Goal: Task Accomplishment & Management: Complete application form

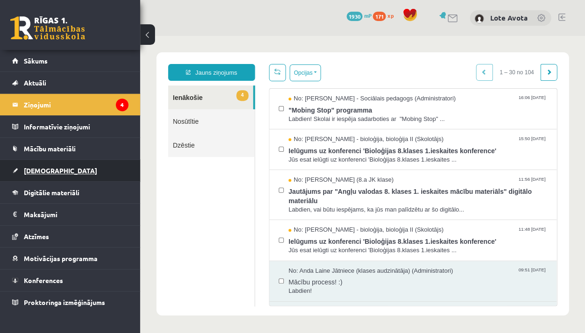
click at [74, 178] on link "[DEMOGRAPHIC_DATA]" at bounding box center [70, 170] width 116 height 21
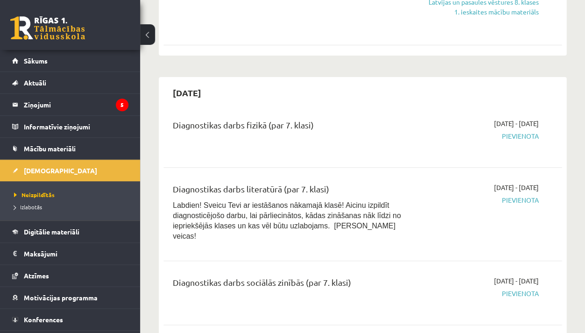
scroll to position [695, 0]
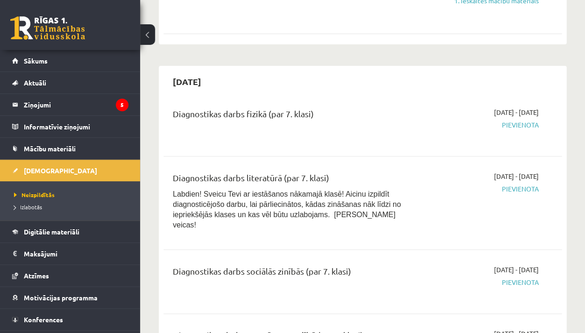
click at [523, 276] on div "2025-09-16 - 2025-09-30 Pievienota" at bounding box center [482, 282] width 126 height 34
click at [523, 277] on span "Pievienota" at bounding box center [482, 282] width 112 height 10
click at [519, 277] on span "Pievienota" at bounding box center [482, 282] width 112 height 10
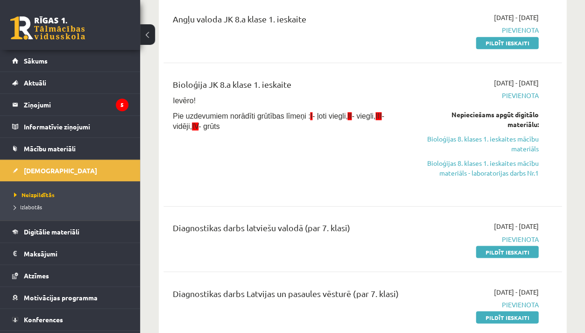
scroll to position [121, 0]
click at [512, 252] on link "Pildīt ieskaiti" at bounding box center [507, 251] width 63 height 12
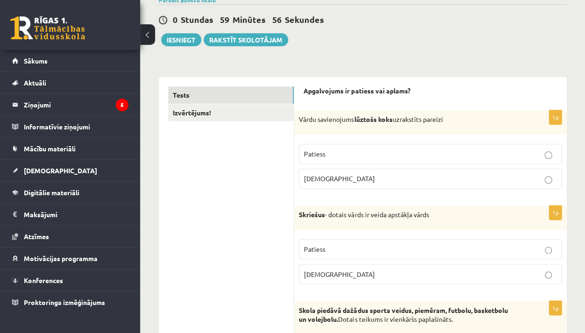
scroll to position [84, 0]
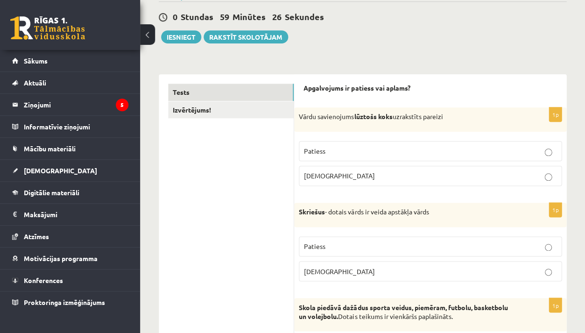
click at [400, 172] on p "[DEMOGRAPHIC_DATA]" at bounding box center [430, 176] width 252 height 10
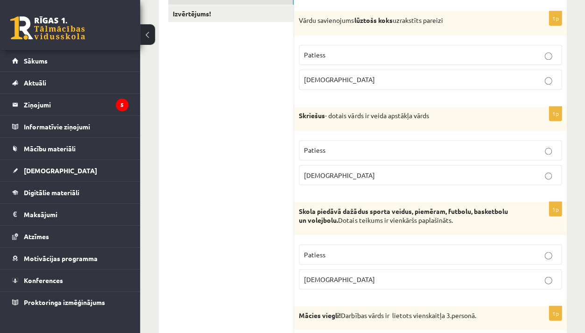
scroll to position [181, 0]
drag, startPoint x: 297, startPoint y: 112, endPoint x: 436, endPoint y: 115, distance: 138.6
click at [436, 115] on div "Skriešus - dotais vārds ir veida apstākļa vārds" at bounding box center [430, 118] width 272 height 24
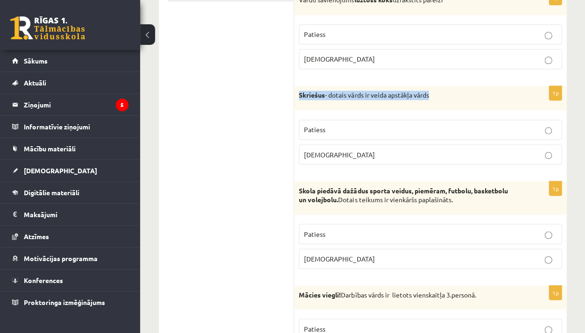
scroll to position [202, 0]
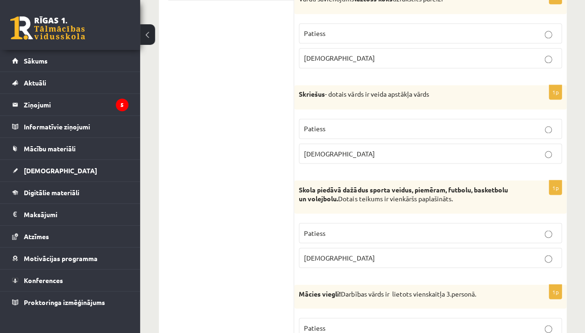
click at [323, 149] on span "[DEMOGRAPHIC_DATA]" at bounding box center [339, 153] width 70 height 8
click at [147, 39] on button at bounding box center [147, 34] width 15 height 21
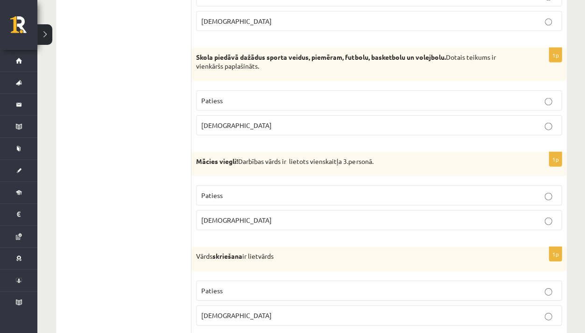
scroll to position [314, 0]
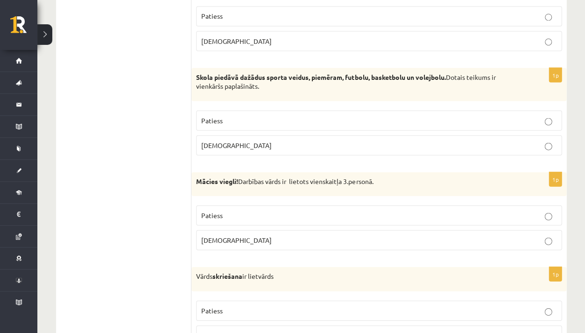
click at [286, 117] on p "Patiess" at bounding box center [378, 120] width 355 height 10
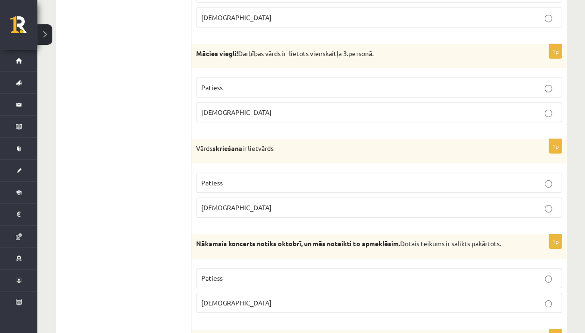
scroll to position [442, 0]
click at [252, 204] on p "Aplams" at bounding box center [378, 207] width 355 height 10
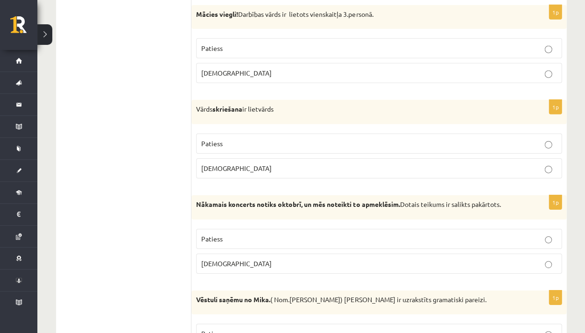
scroll to position [482, 0]
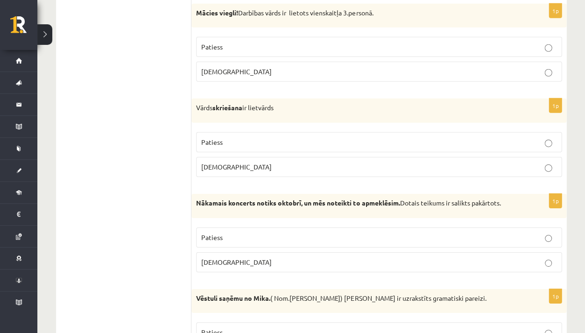
click at [313, 232] on p "Patiess" at bounding box center [378, 237] width 355 height 10
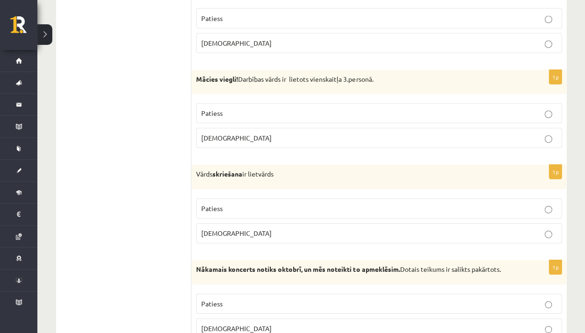
scroll to position [413, 0]
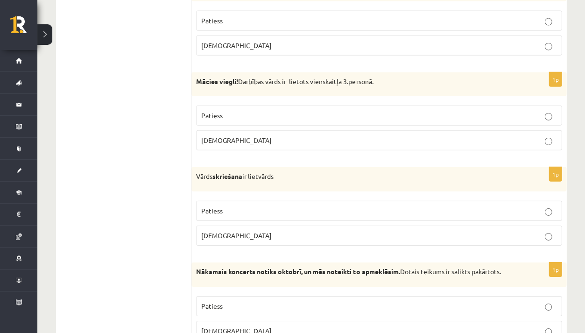
click at [398, 150] on div "1p Mācies viegli! Darbības vārds ir lietots vienskaitļa 3.personā. Patiess Apla…" at bounding box center [378, 115] width 375 height 86
click at [395, 139] on p "Aplams" at bounding box center [378, 140] width 355 height 10
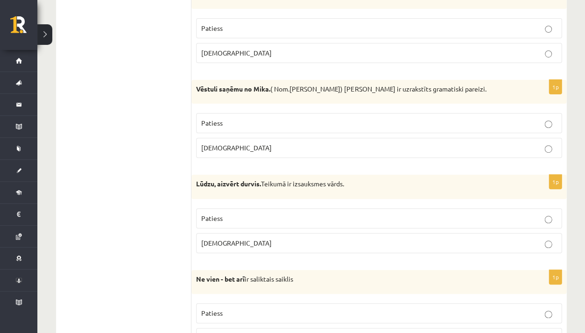
scroll to position [707, 0]
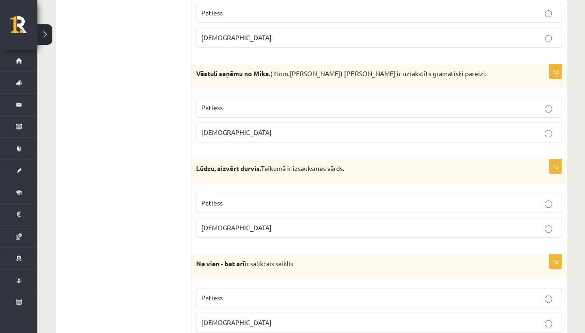
click at [267, 130] on p "Aplams" at bounding box center [378, 132] width 355 height 10
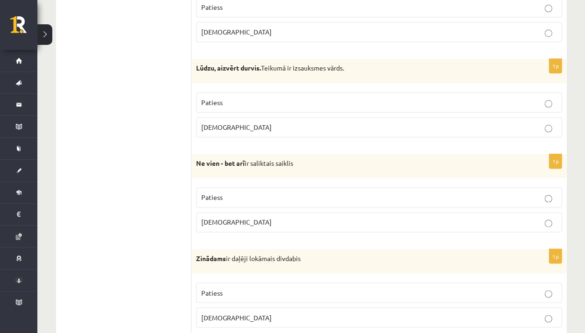
scroll to position [807, 0]
click at [318, 117] on label "Aplams" at bounding box center [378, 127] width 365 height 20
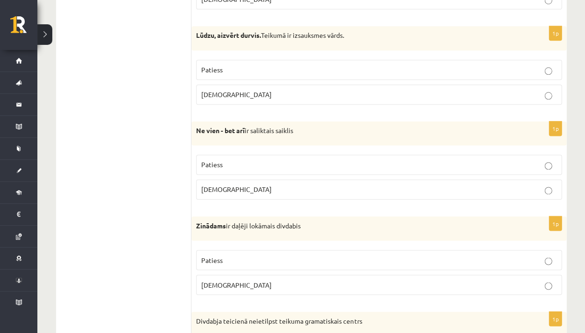
scroll to position [839, 0]
click at [275, 155] on label "Patiess" at bounding box center [378, 165] width 365 height 20
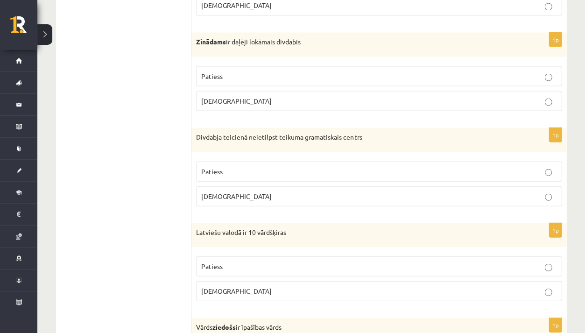
scroll to position [1022, 0]
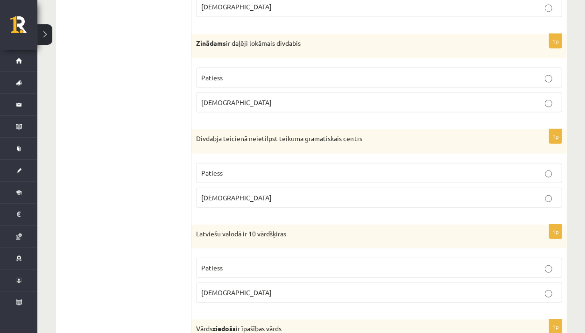
click at [236, 177] on fieldset "Patiess Aplams" at bounding box center [378, 184] width 365 height 52
click at [237, 168] on p "Patiess" at bounding box center [378, 173] width 355 height 10
click at [250, 72] on p "Patiess" at bounding box center [378, 77] width 355 height 10
drag, startPoint x: 193, startPoint y: 132, endPoint x: 384, endPoint y: 139, distance: 190.5
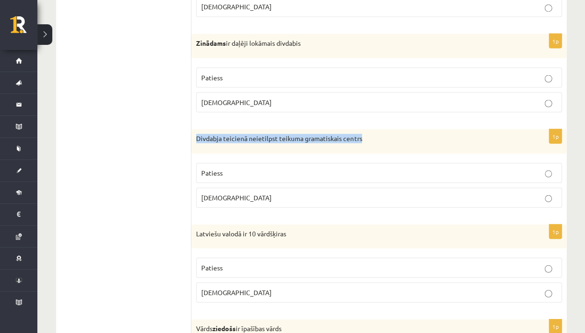
click at [384, 139] on div "Divdabja teicienā neietilpst teikuma gramatiskais centrs" at bounding box center [378, 141] width 375 height 24
copy p "Divdabja teicienā neietilpst teikuma gramatiskais centrs"
click at [236, 180] on fieldset "Patiess Aplams" at bounding box center [378, 184] width 365 height 52
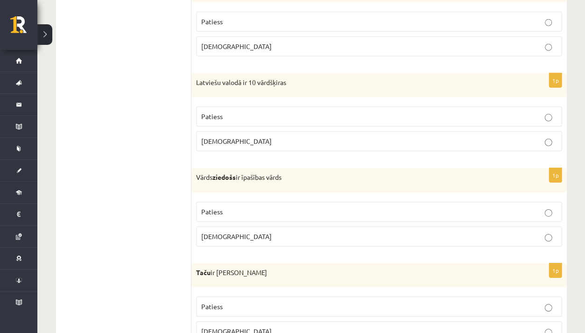
scroll to position [1173, 0]
click at [243, 139] on p "Aplams" at bounding box center [378, 141] width 355 height 10
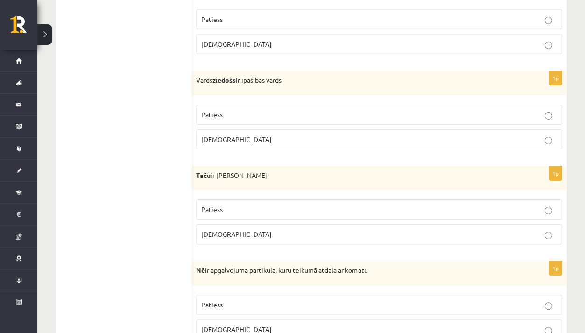
scroll to position [1273, 0]
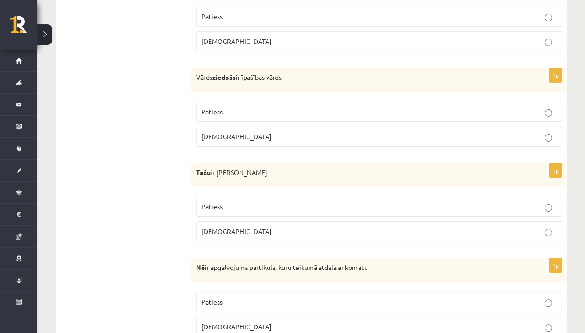
click at [245, 112] on label "Patiess" at bounding box center [378, 112] width 365 height 20
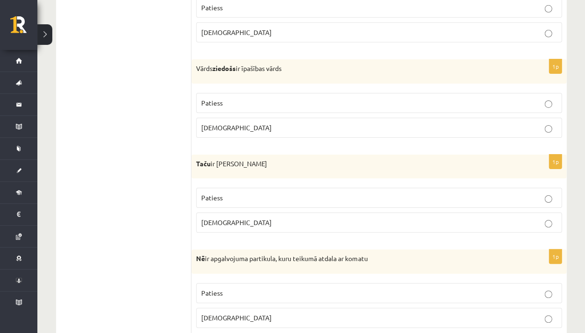
scroll to position [1281, 0]
drag, startPoint x: 197, startPoint y: 157, endPoint x: 289, endPoint y: 154, distance: 92.0
click at [289, 160] on p "Taču ir pakārtojuma saiklis" at bounding box center [355, 164] width 319 height 9
copy p "Taču ir pakārtojuma saiklis"
click at [242, 218] on p "Aplams" at bounding box center [378, 223] width 355 height 10
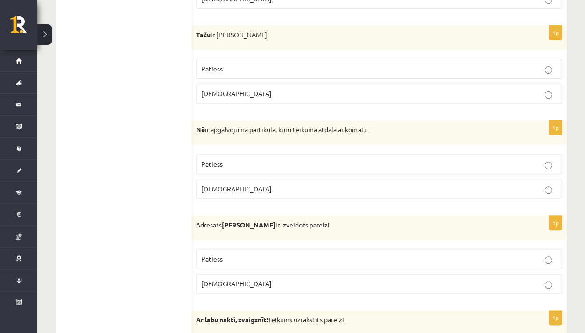
scroll to position [1412, 0]
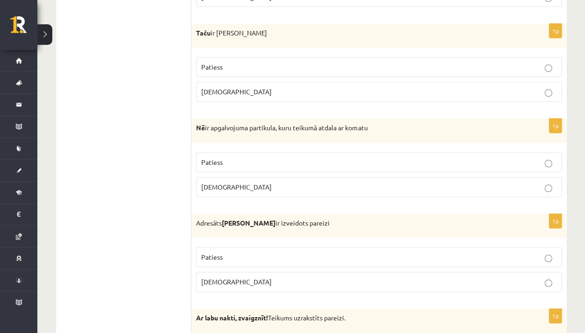
click at [249, 157] on p "Patiess" at bounding box center [378, 162] width 355 height 10
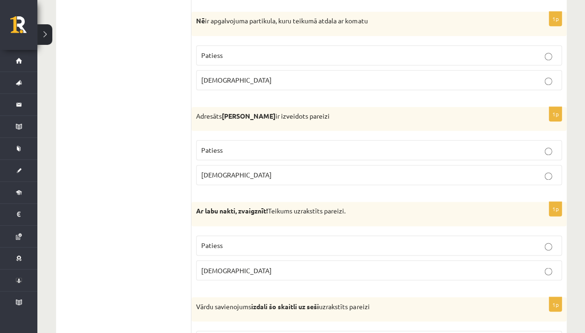
scroll to position [1524, 0]
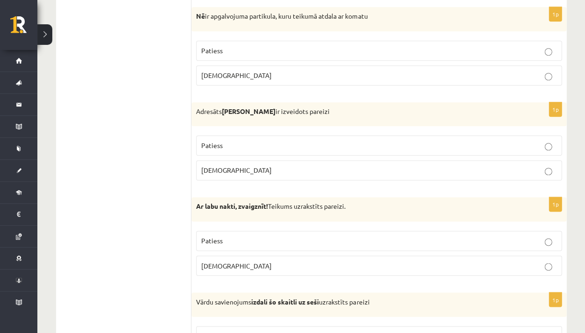
click at [253, 143] on label "Patiess" at bounding box center [378, 145] width 365 height 20
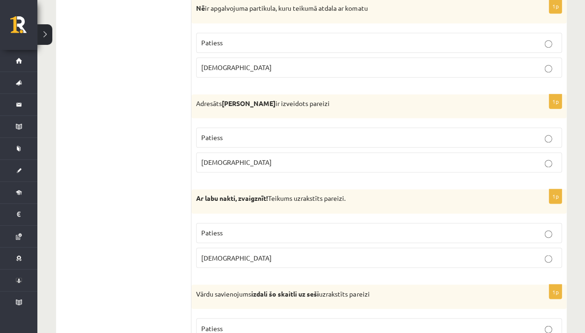
scroll to position [1532, 0]
drag, startPoint x: 196, startPoint y: 93, endPoint x: 360, endPoint y: 98, distance: 163.4
click at [361, 99] on p "Adresāts Jānim Eglei ir izveidots pareizi" at bounding box center [355, 103] width 319 height 9
copy p "Adresāts Jānim Eglei ir izveidots pareizi"
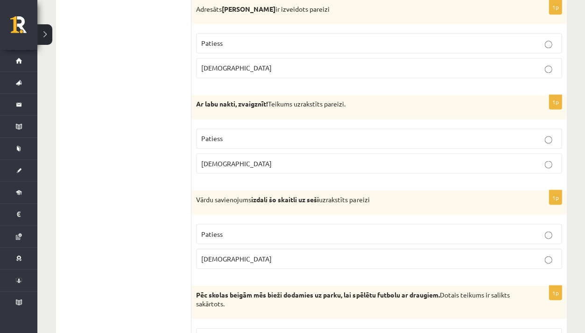
scroll to position [1640, 0]
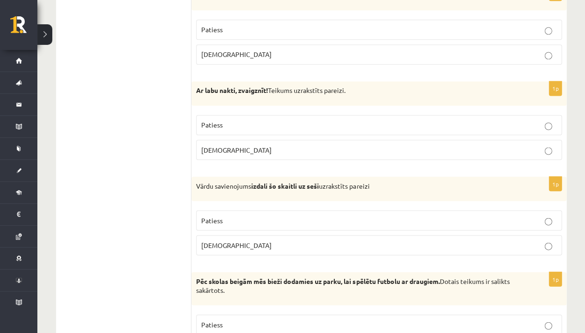
drag, startPoint x: 196, startPoint y: 80, endPoint x: 370, endPoint y: 82, distance: 174.6
click at [370, 82] on div "Ar labu nakti, zvaigznīt! Teikums uzrakstīts pareizi." at bounding box center [378, 93] width 375 height 24
copy p "Ar labu nakti, zvaigznīt! Teikums uzrakstīts pareizi."
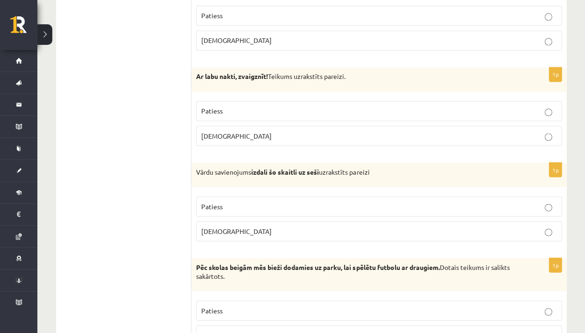
scroll to position [1653, 0]
click at [312, 108] on label "Patiess" at bounding box center [378, 112] width 365 height 20
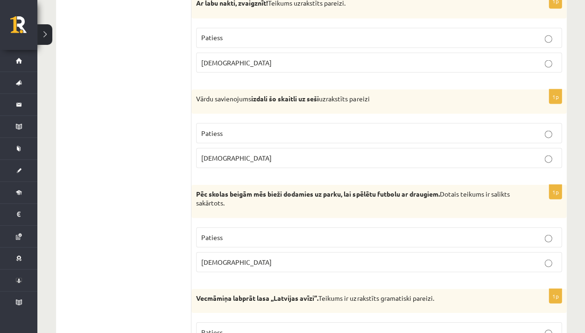
scroll to position [1728, 0]
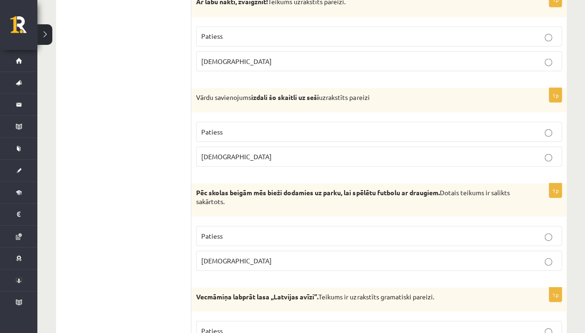
drag, startPoint x: 196, startPoint y: 87, endPoint x: 353, endPoint y: 98, distance: 157.2
click at [353, 98] on div "Vārdu savienojums izdali šo skaitli uz seši uzrakstīts pareizi" at bounding box center [378, 100] width 375 height 24
copy p "Vārdu savienojums izdali šo skaitli uz seši uzrakstīts pareizi"
click at [353, 98] on div "Vārdu savienojums izdali šo skaitli uz seši uzrakstīts pareizi" at bounding box center [378, 100] width 375 height 24
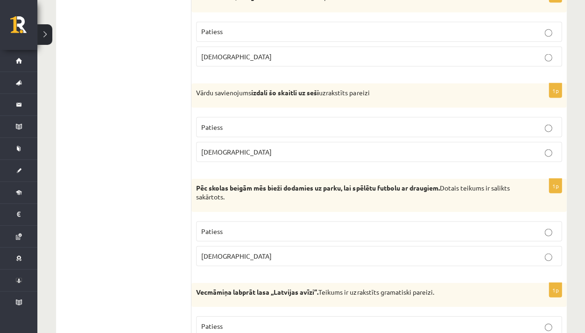
scroll to position [1733, 0]
click at [270, 122] on p "Patiess" at bounding box center [378, 127] width 355 height 10
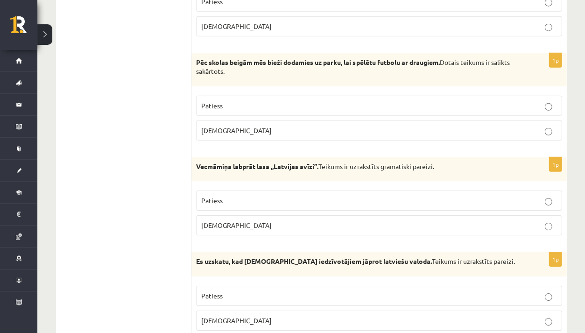
scroll to position [1853, 0]
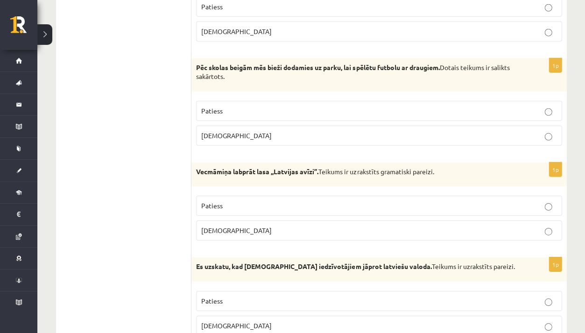
click at [352, 126] on label "Aplams" at bounding box center [378, 136] width 365 height 20
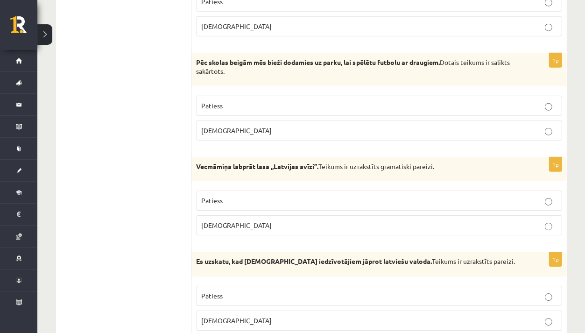
click at [349, 103] on label "Patiess" at bounding box center [378, 106] width 365 height 20
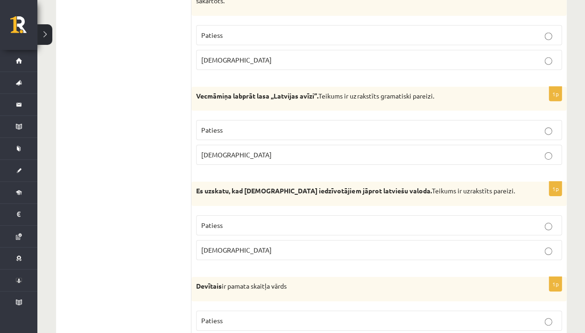
scroll to position [1929, 0]
click at [247, 125] on p "Patiess" at bounding box center [378, 130] width 355 height 10
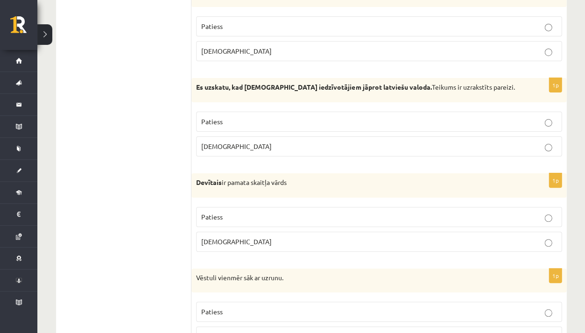
scroll to position [2030, 0]
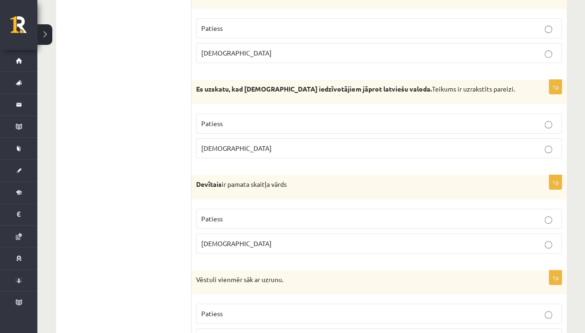
drag, startPoint x: 193, startPoint y: 75, endPoint x: 329, endPoint y: 92, distance: 137.4
click at [329, 92] on div "Es uzskatu, kad Latvijas iedzīvotājiem jāprot latviešu valoda. Teikums ir uzrak…" at bounding box center [378, 92] width 375 height 24
copy p "Es uzskatu, kad Latvijas iedzīvotājiem jāprot latviešu valoda. Teikums ir uzrak…"
click at [280, 145] on label "Aplams" at bounding box center [378, 148] width 365 height 20
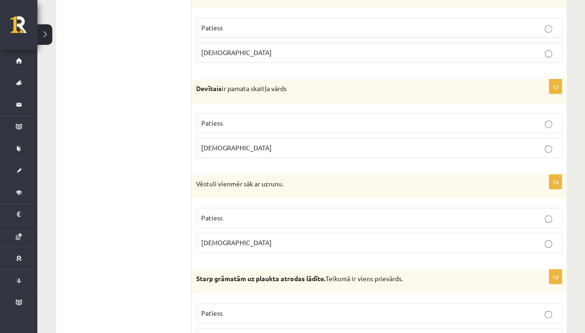
scroll to position [2126, 0]
click at [296, 141] on label "Aplams" at bounding box center [378, 148] width 365 height 20
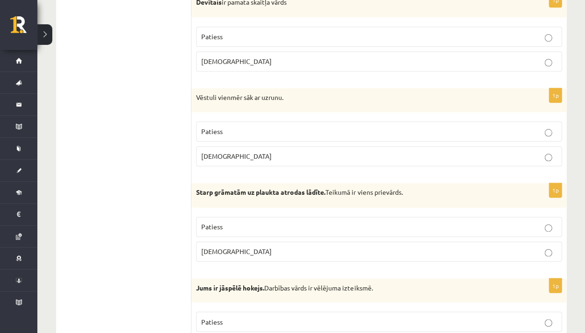
scroll to position [2211, 0]
click at [287, 127] on p "Patiess" at bounding box center [378, 132] width 355 height 10
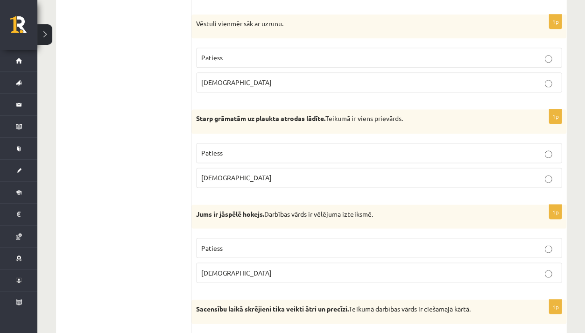
scroll to position [2287, 0]
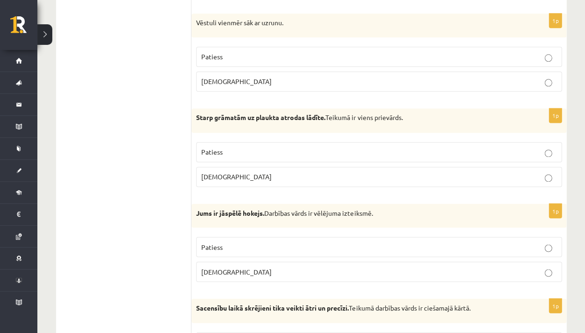
click at [323, 142] on label "Patiess" at bounding box center [378, 152] width 365 height 20
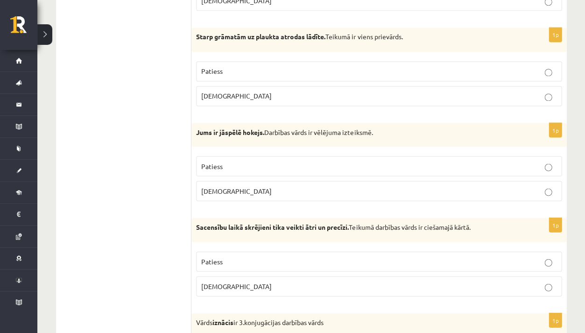
scroll to position [2368, 0]
click at [289, 161] on p "Patiess" at bounding box center [378, 166] width 355 height 10
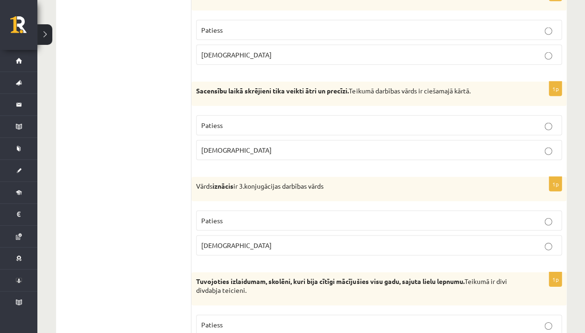
scroll to position [2503, 0]
drag, startPoint x: 378, startPoint y: 77, endPoint x: 506, endPoint y: 69, distance: 127.6
click at [506, 82] on div "Sacensību laikā skrējieni tika veikti ātri un precīzi. Teikumā darbības vārds i…" at bounding box center [378, 94] width 375 height 24
copy p "Sacensību laikā skrējieni tika veikti ātri un precīzi. Teikumā"
click at [323, 111] on fieldset "Patiess Aplams" at bounding box center [378, 137] width 365 height 52
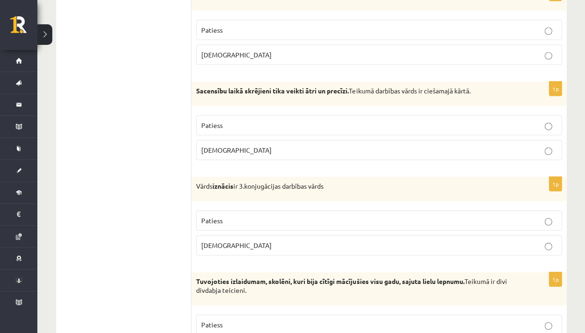
click at [381, 86] on p "Sacensību laikā skrējieni tika veikti ātri un precīzi. Teikumā darbības vārds i…" at bounding box center [355, 90] width 319 height 9
drag, startPoint x: 379, startPoint y: 77, endPoint x: 486, endPoint y: 78, distance: 106.4
click at [486, 86] on p "Sacensību laikā skrējieni tika veikti ātri un precīzi. Teikumā darbības vārds i…" at bounding box center [355, 90] width 319 height 9
copy p "darbības vārds ir ciešamajā kārtā."
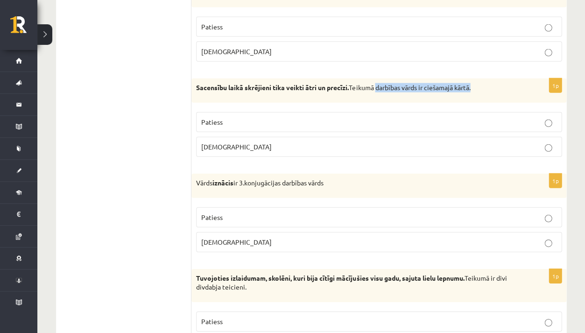
scroll to position [2507, 0]
click at [279, 117] on p "Patiess" at bounding box center [378, 122] width 355 height 10
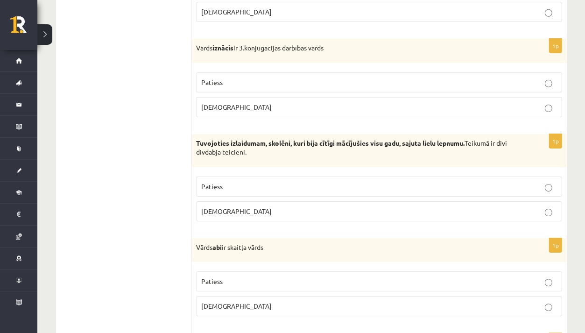
scroll to position [2632, 0]
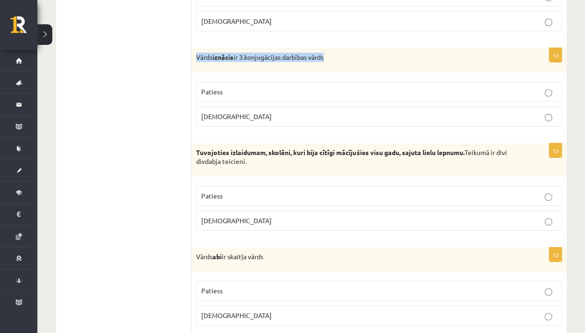
drag, startPoint x: 193, startPoint y: 43, endPoint x: 343, endPoint y: 47, distance: 149.9
click at [343, 48] on div "Vārds iznācis ir 3.konjugācijas darbības vārds" at bounding box center [378, 60] width 375 height 24
copy p "Vārds iznācis ir 3.konjugācijas darbības vārds"
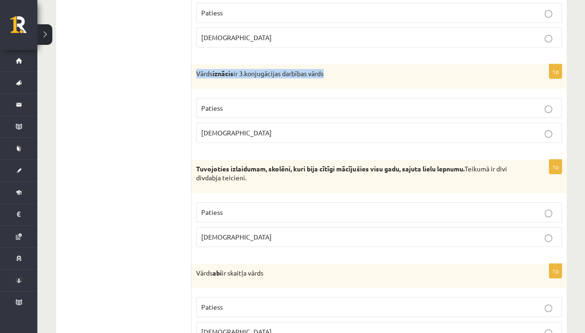
scroll to position [2616, 0]
click at [286, 100] on label "Patiess" at bounding box center [378, 108] width 365 height 20
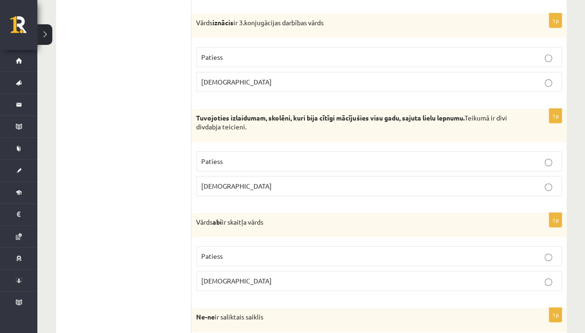
scroll to position [2667, 0]
drag, startPoint x: 197, startPoint y: 102, endPoint x: 273, endPoint y: 118, distance: 76.8
click at [273, 118] on div "Tuvojoties izlaidumam, skolēni, kuri bija cītīgi mācījušies visu gadu, sajuta l…" at bounding box center [378, 125] width 375 height 33
copy p "Tuvojoties izlaidumam, skolēni, kuri bija cītīgi mācījušies visu gadu, sajuta l…"
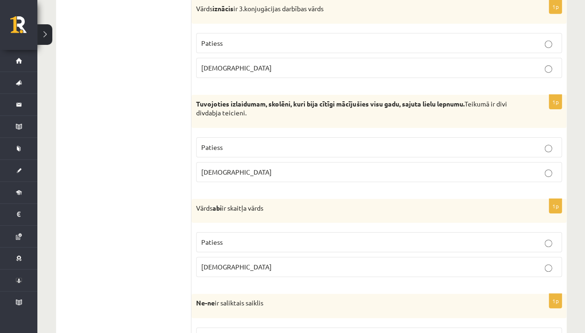
click at [443, 138] on label "Patiess" at bounding box center [378, 147] width 365 height 20
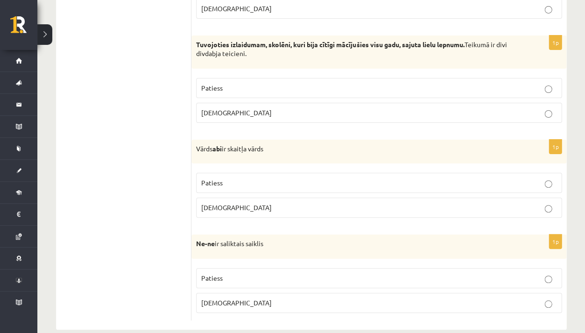
scroll to position [2740, 0]
drag, startPoint x: 194, startPoint y: 137, endPoint x: 282, endPoint y: 138, distance: 88.2
click at [282, 140] on div "Vārds abi ir skaitļa vārds" at bounding box center [378, 152] width 375 height 24
click at [380, 0] on label "Aplams" at bounding box center [378, 9] width 365 height 20
click at [251, 203] on p "Aplams" at bounding box center [378, 208] width 355 height 10
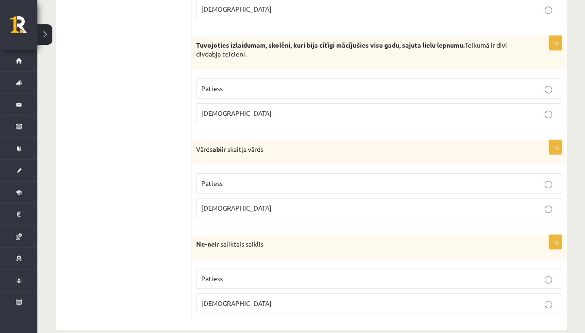
drag, startPoint x: 194, startPoint y: 229, endPoint x: 286, endPoint y: 230, distance: 91.9
click at [286, 235] on div "Ne-ne ir saliktais saiklis" at bounding box center [378, 247] width 375 height 24
click at [261, 298] on p "Aplams" at bounding box center [378, 303] width 355 height 10
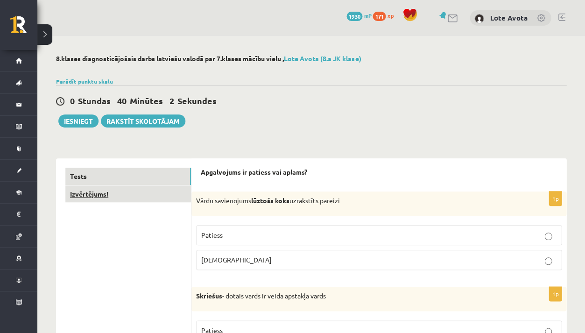
scroll to position [0, 0]
click at [132, 192] on link "Izvērtējums!" at bounding box center [128, 193] width 126 height 17
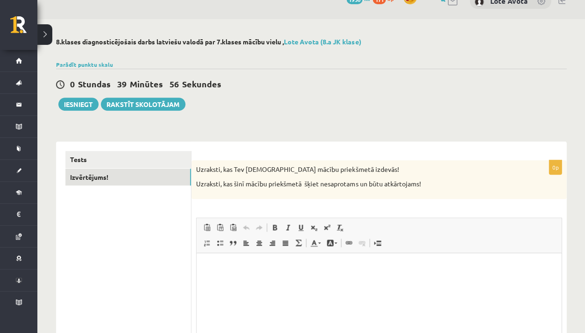
scroll to position [12, 0]
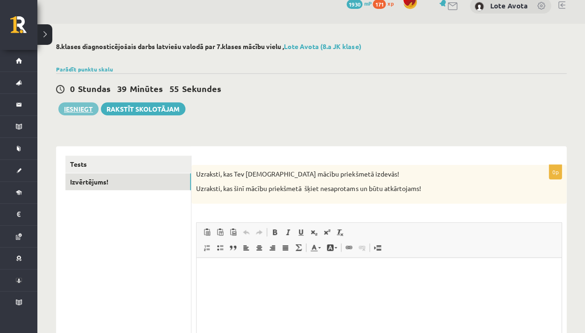
click at [89, 103] on button "Iesniegt" at bounding box center [78, 108] width 40 height 13
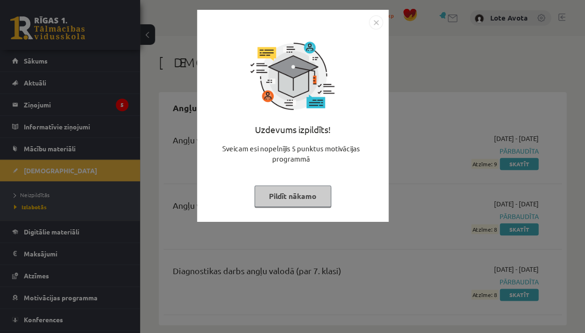
click at [329, 192] on button "Pildīt nākamo" at bounding box center [292, 195] width 77 height 21
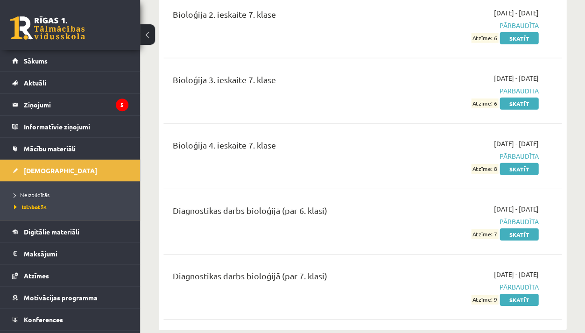
scroll to position [448, 0]
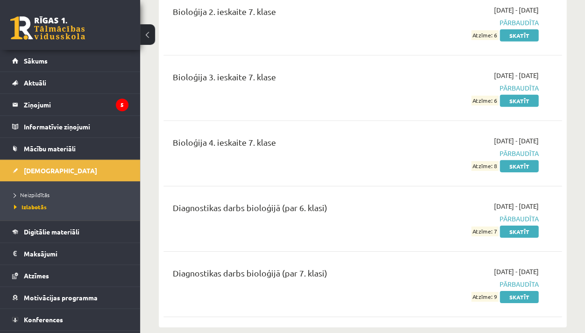
click at [146, 37] on button at bounding box center [147, 34] width 15 height 21
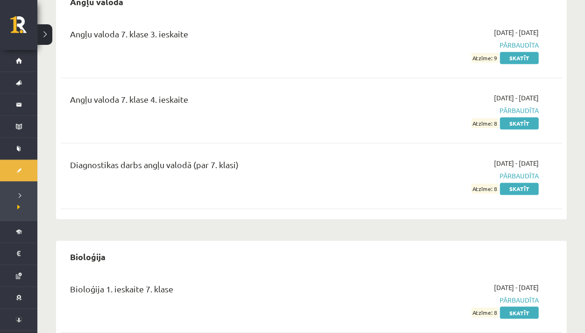
scroll to position [19, 0]
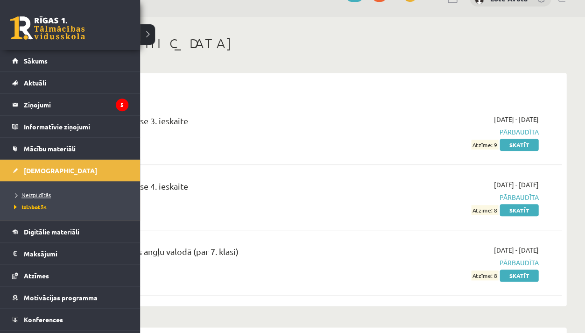
click at [25, 190] on link "Neizpildītās" at bounding box center [71, 194] width 119 height 8
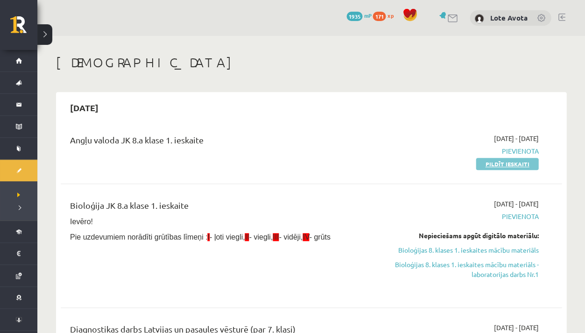
click at [530, 168] on link "Pildīt ieskaiti" at bounding box center [507, 164] width 63 height 12
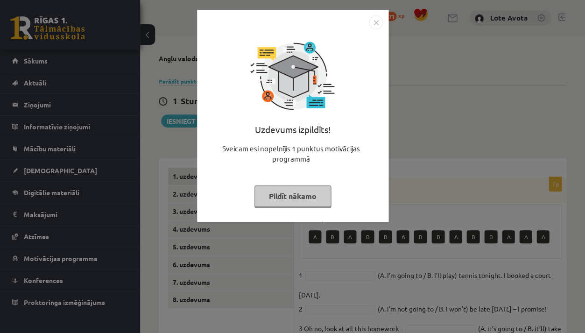
click at [319, 188] on button "Pildīt nākamo" at bounding box center [292, 195] width 77 height 21
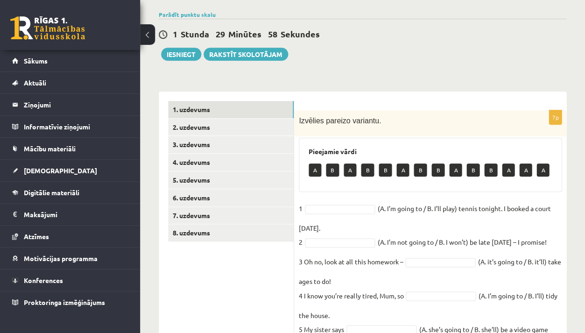
scroll to position [79, 0]
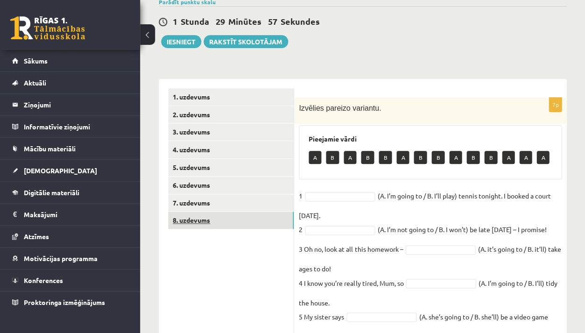
click at [258, 211] on link "8. uzdevums" at bounding box center [231, 219] width 126 height 17
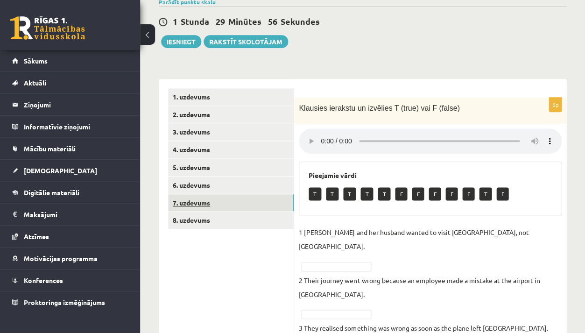
click at [253, 199] on link "7. uzdevums" at bounding box center [231, 202] width 126 height 17
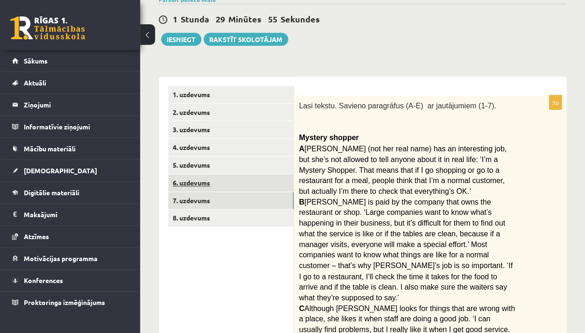
scroll to position [82, 0]
click at [241, 189] on link "6. uzdevums" at bounding box center [231, 182] width 126 height 17
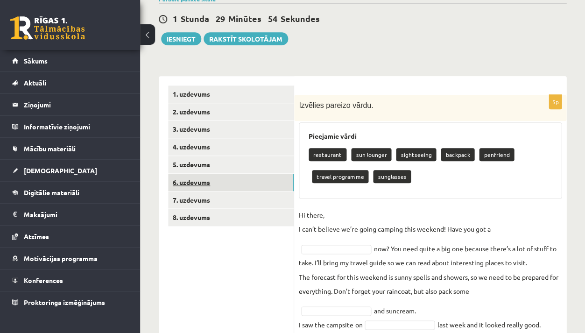
click at [239, 182] on link "6. uzdevums" at bounding box center [231, 182] width 126 height 17
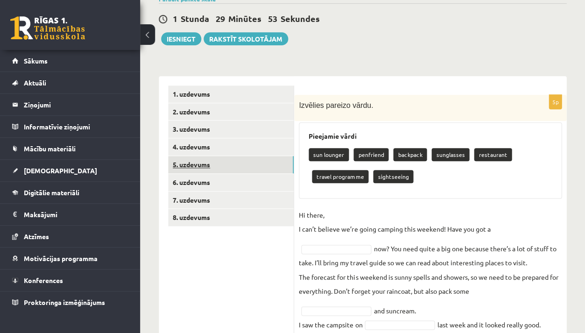
click at [238, 167] on link "5. uzdevums" at bounding box center [231, 164] width 126 height 17
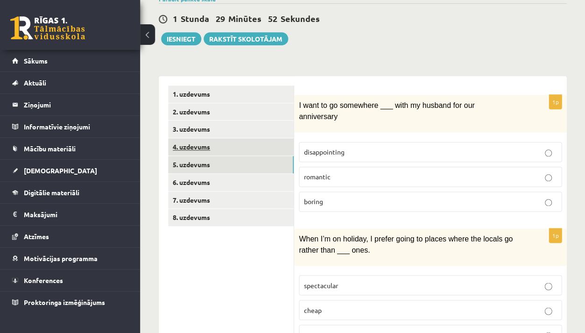
click at [232, 149] on link "4. uzdevums" at bounding box center [231, 146] width 126 height 17
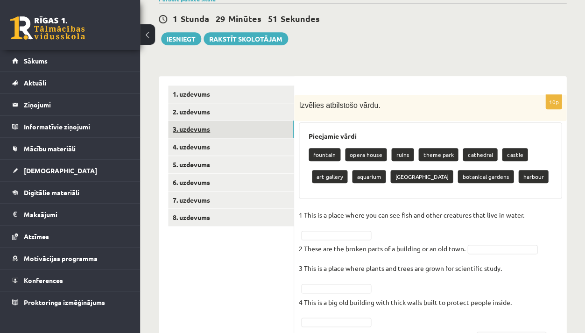
click at [232, 122] on link "3. uzdevums" at bounding box center [231, 128] width 126 height 17
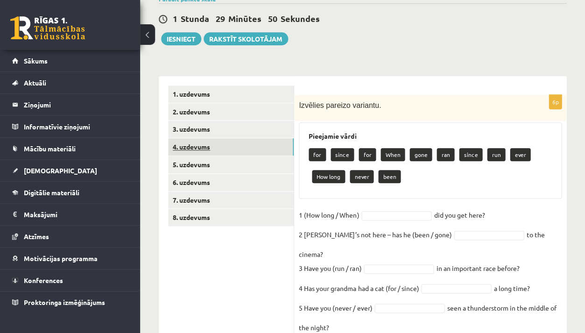
click at [228, 138] on link "4. uzdevums" at bounding box center [231, 146] width 126 height 17
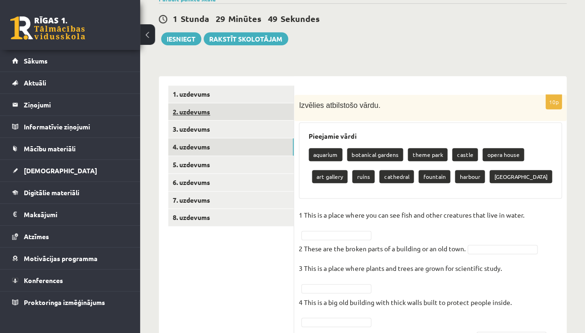
click at [225, 112] on link "2. uzdevums" at bounding box center [231, 111] width 126 height 17
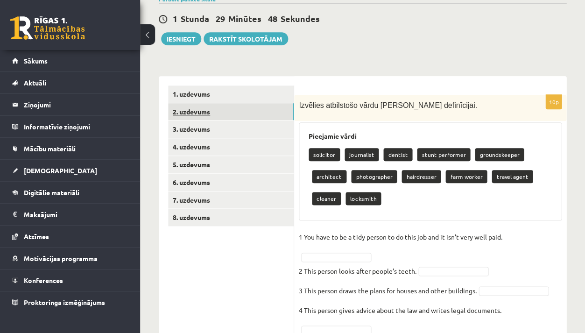
click at [228, 103] on link "2. uzdevums" at bounding box center [231, 111] width 126 height 17
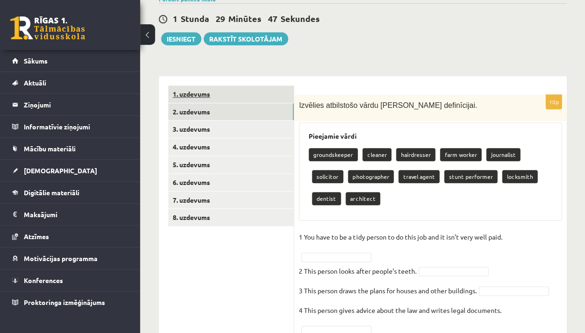
click at [233, 90] on link "1. uzdevums" at bounding box center [231, 93] width 126 height 17
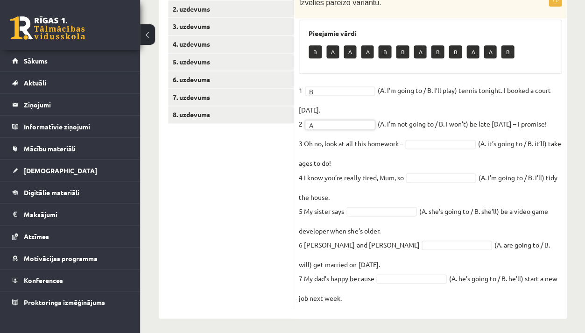
scroll to position [184, 0]
click at [362, 131] on fieldset "1 B * (A. I’m going to / B. I’ll play) tennis tonight. I booked a court yesterd…" at bounding box center [430, 194] width 263 height 221
click at [360, 128] on fieldset "1 B * (A. I’m going to / B. I’ll play) tennis tonight. I booked a court yesterd…" at bounding box center [430, 194] width 263 height 221
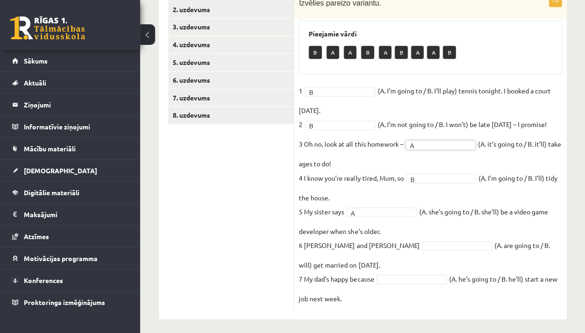
click at [376, 233] on fieldset "1 B * (A. I’m going to / B. I’ll play) tennis tonight. I booked a court yesterd…" at bounding box center [430, 194] width 263 height 221
click at [376, 236] on fieldset "1 B * (A. I’m going to / B. I’ll play) tennis tonight. I booked a court yesterd…" at bounding box center [430, 194] width 263 height 221
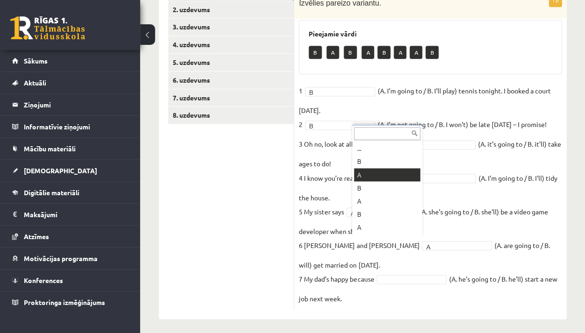
scroll to position [10, 0]
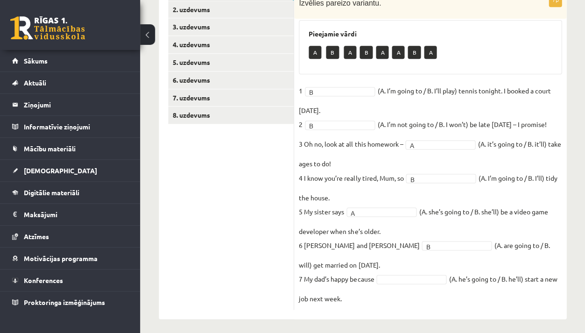
click at [378, 236] on fieldset "1 B * (A. I’m going to / B. I’ll play) tennis tonight. I booked a court yesterd…" at bounding box center [430, 194] width 263 height 221
click at [413, 266] on fieldset "1 B * (A. I’m going to / B. I’ll play) tennis tonight. I booked a court yesterd…" at bounding box center [430, 194] width 263 height 221
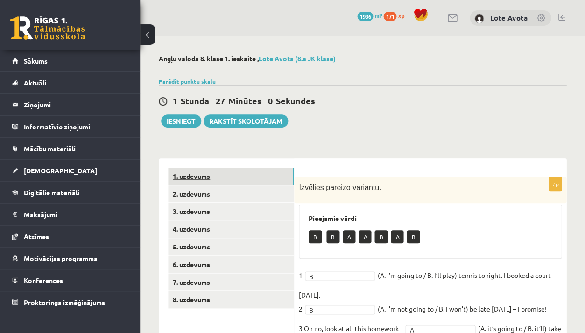
scroll to position [0, 0]
click at [239, 190] on link "2. uzdevums" at bounding box center [231, 193] width 126 height 17
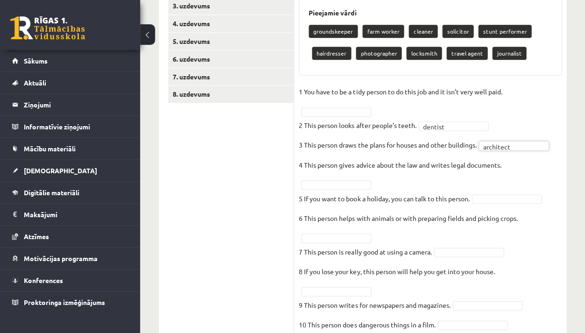
scroll to position [209, 0]
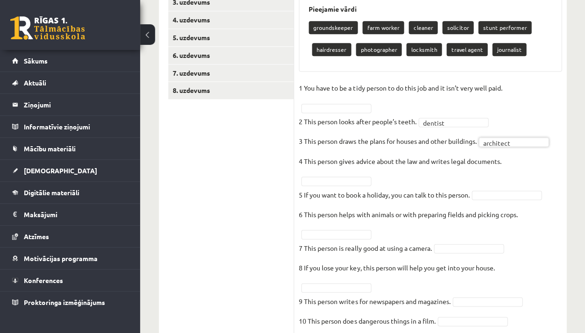
click at [343, 170] on fieldset "1 You have to be a tidy person to do this job and it isn’t very well paid.   2 …" at bounding box center [430, 207] width 263 height 252
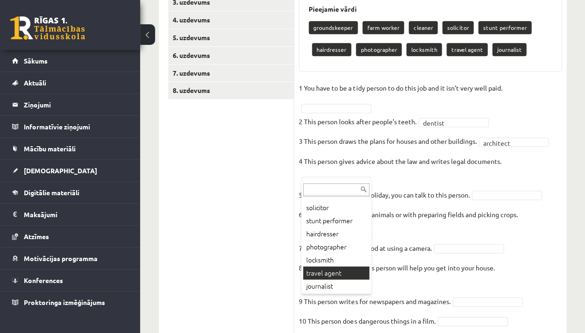
scroll to position [0, 0]
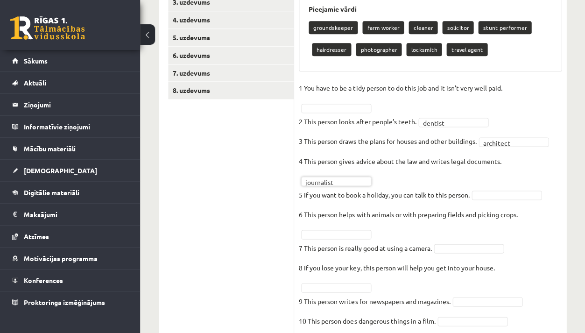
click at [335, 182] on fieldset "**********" at bounding box center [430, 207] width 263 height 252
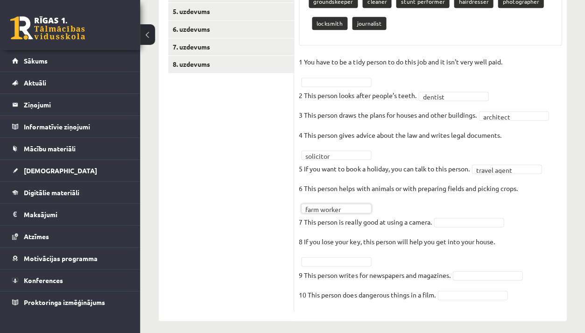
scroll to position [236, 0]
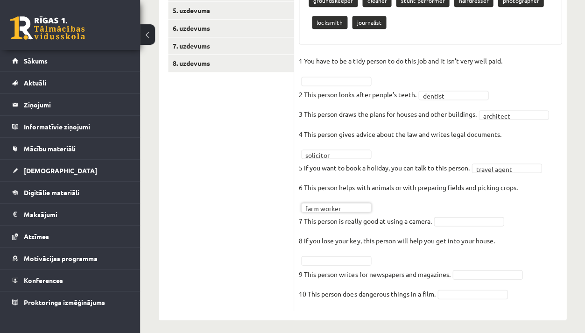
click at [456, 224] on fieldset "**********" at bounding box center [430, 180] width 263 height 252
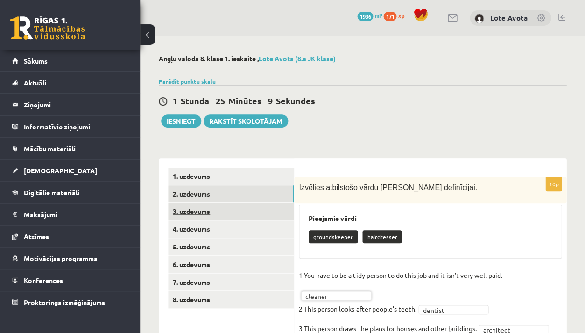
scroll to position [0, 0]
click at [221, 208] on link "3. uzdevums" at bounding box center [231, 211] width 126 height 17
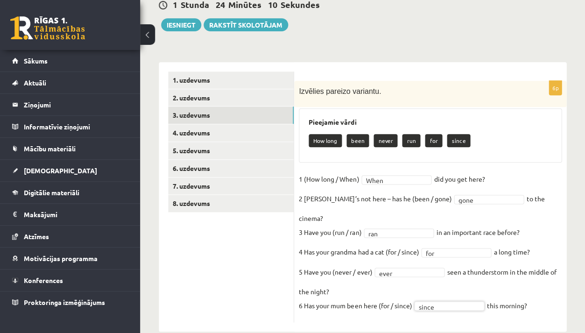
scroll to position [96, 0]
click at [247, 133] on link "4. uzdevums" at bounding box center [231, 132] width 126 height 17
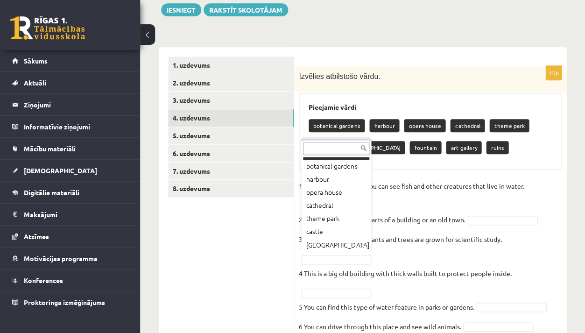
scroll to position [0, 0]
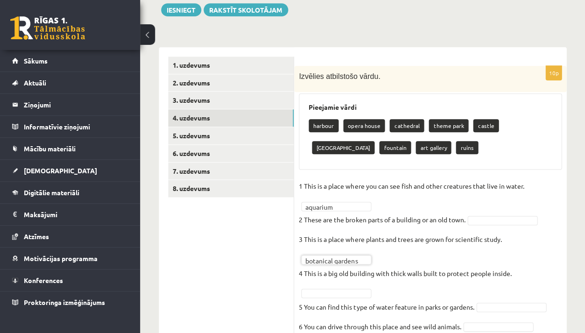
click at [504, 221] on fieldset "**********" at bounding box center [430, 312] width 263 height 266
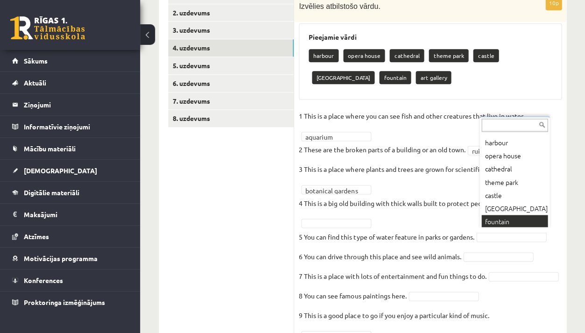
scroll to position [11, 0]
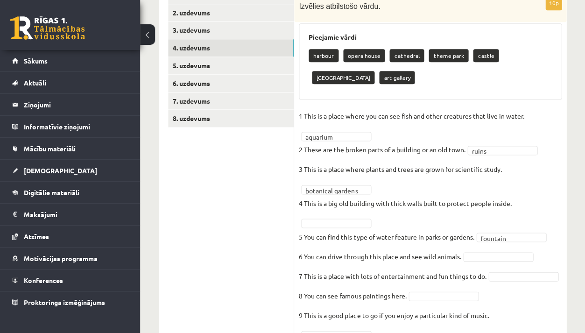
click at [496, 258] on fieldset "**********" at bounding box center [430, 242] width 263 height 266
click at [493, 225] on fieldset "**********" at bounding box center [430, 242] width 263 height 266
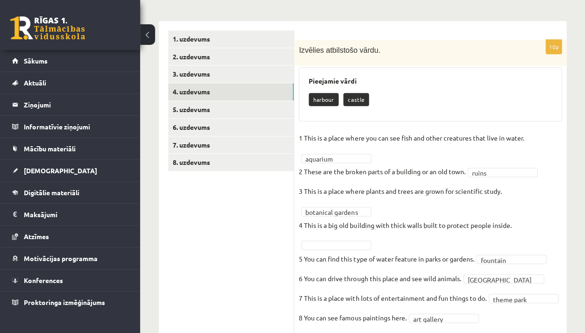
scroll to position [138, 0]
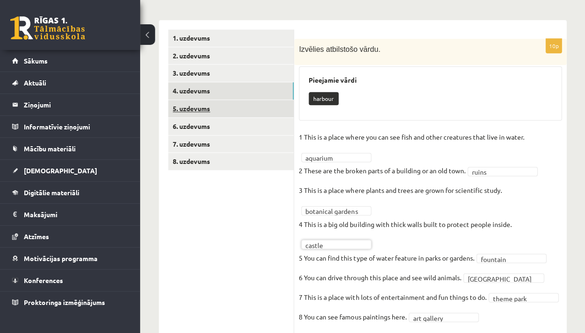
click at [262, 106] on link "5. uzdevums" at bounding box center [231, 108] width 126 height 17
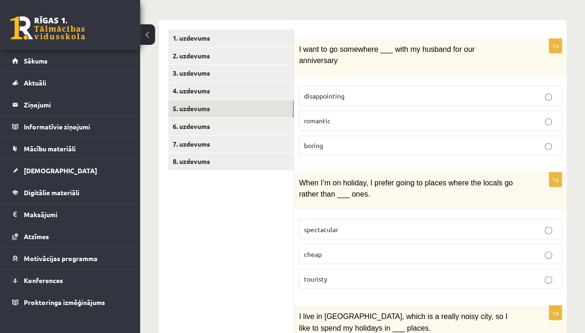
click at [423, 102] on fieldset "disappointing romantic boring" at bounding box center [430, 119] width 263 height 77
click at [423, 116] on p "romantic" at bounding box center [430, 121] width 252 height 10
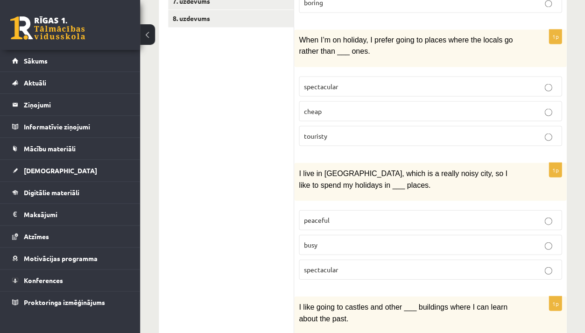
scroll to position [282, 0]
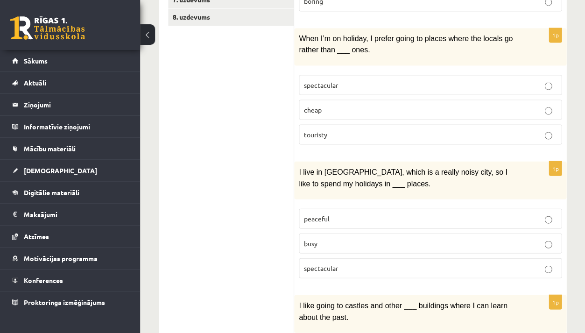
click at [415, 140] on fieldset "spectacular cheap touristy" at bounding box center [430, 108] width 263 height 77
click at [413, 133] on label "touristy" at bounding box center [430, 134] width 263 height 20
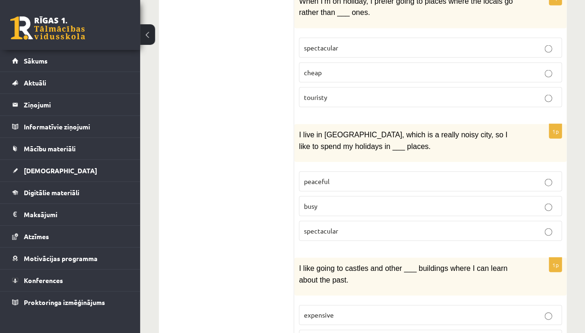
scroll to position [358, 0]
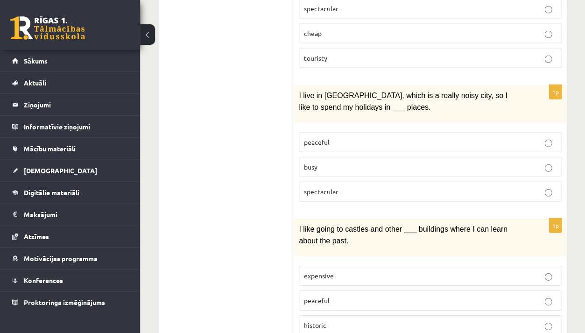
click at [363, 137] on p "peaceful" at bounding box center [430, 142] width 252 height 10
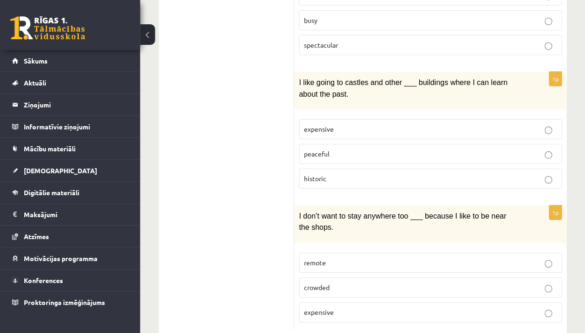
scroll to position [506, 0]
click at [384, 172] on p "historic" at bounding box center [430, 177] width 252 height 10
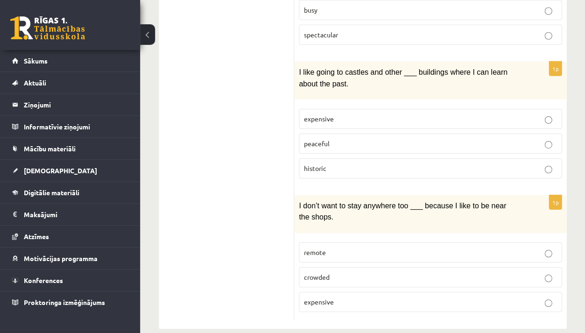
scroll to position [515, 0]
click at [356, 248] on p "remote" at bounding box center [430, 253] width 252 height 10
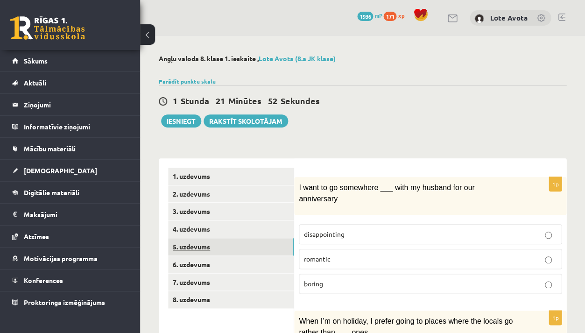
scroll to position [0, 0]
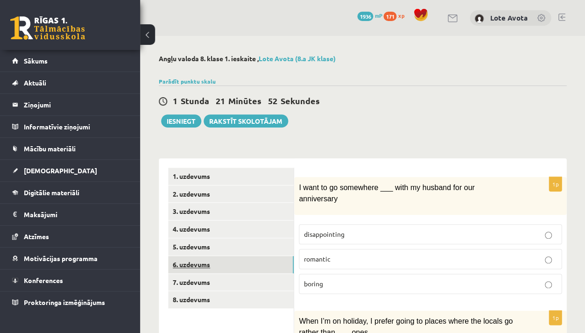
click at [230, 258] on link "6. uzdevums" at bounding box center [231, 264] width 126 height 17
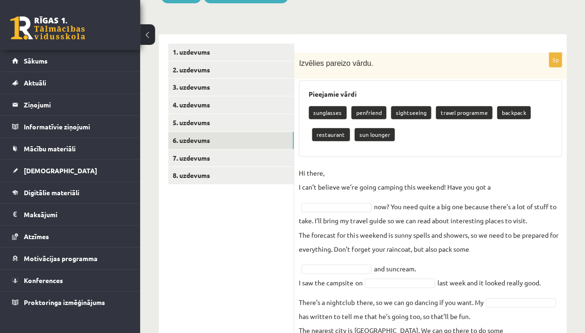
scroll to position [147, 0]
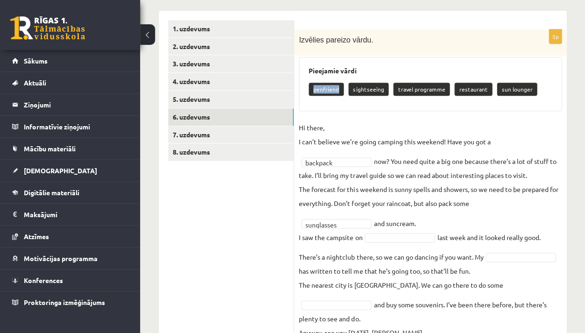
drag, startPoint x: 314, startPoint y: 83, endPoint x: 340, endPoint y: 85, distance: 26.2
click at [340, 85] on p "penfriend" at bounding box center [325, 89] width 35 height 13
copy p "penfriend"
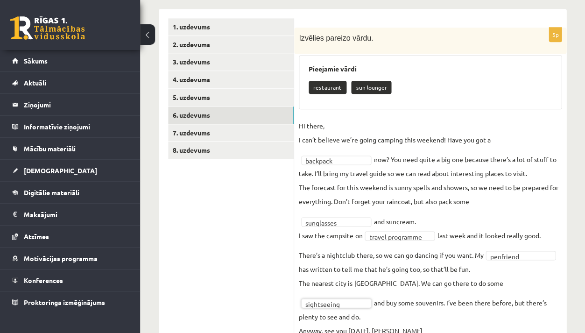
scroll to position [152, 0]
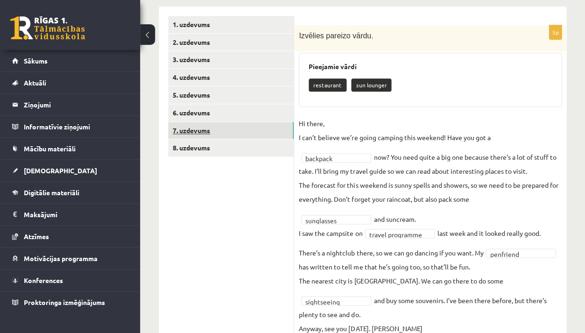
click at [224, 133] on link "7. uzdevums" at bounding box center [231, 130] width 126 height 17
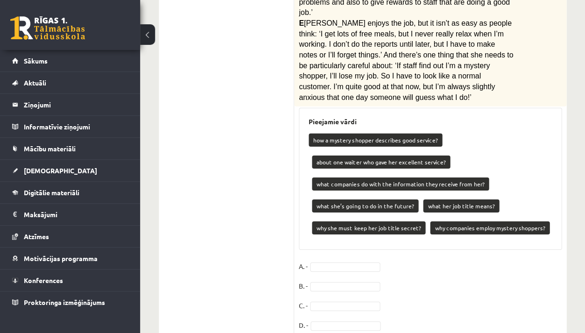
scroll to position [482, 0]
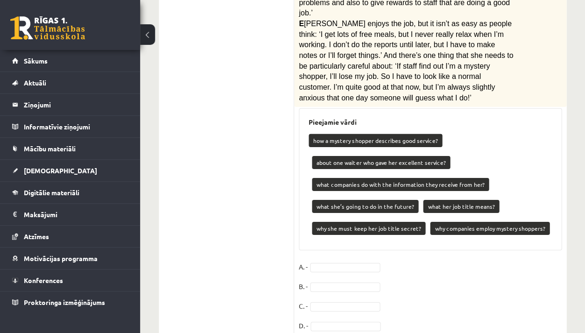
click at [372, 134] on p "how a mystery shopper describes good service?" at bounding box center [374, 140] width 133 height 13
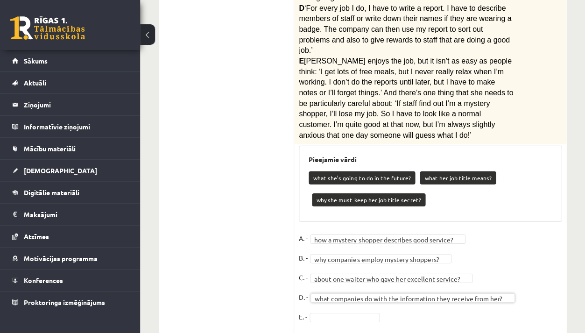
scroll to position [445, 0]
click at [322, 294] on fieldset "**********" at bounding box center [430, 280] width 263 height 98
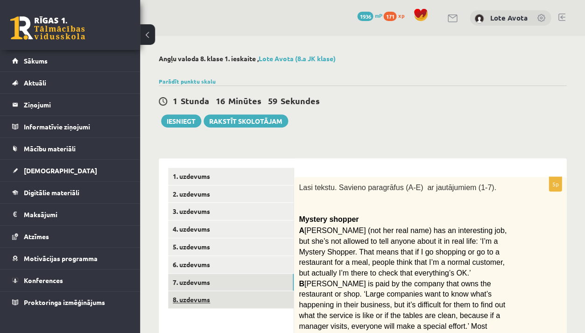
scroll to position [0, 0]
click at [205, 299] on link "8. uzdevums" at bounding box center [231, 299] width 126 height 17
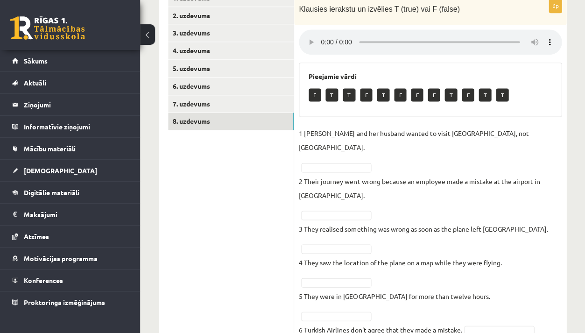
scroll to position [128, 0]
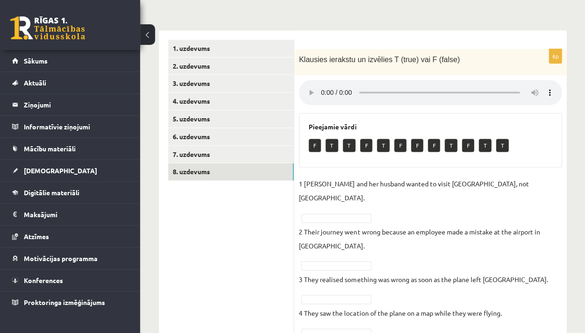
click at [320, 81] on audio at bounding box center [430, 92] width 263 height 25
click at [322, 87] on audio at bounding box center [430, 92] width 263 height 25
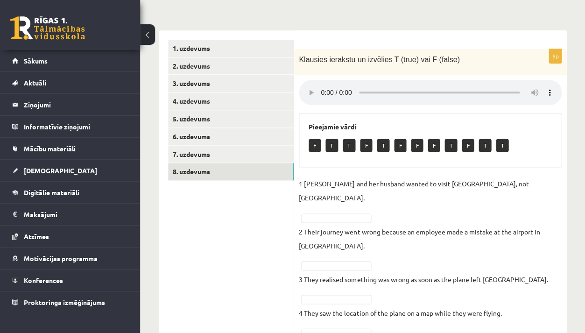
click at [317, 84] on audio at bounding box center [430, 92] width 263 height 25
click at [322, 85] on audio at bounding box center [430, 92] width 263 height 25
click at [534, 84] on audio at bounding box center [430, 92] width 263 height 25
click at [535, 85] on audio at bounding box center [430, 92] width 263 height 25
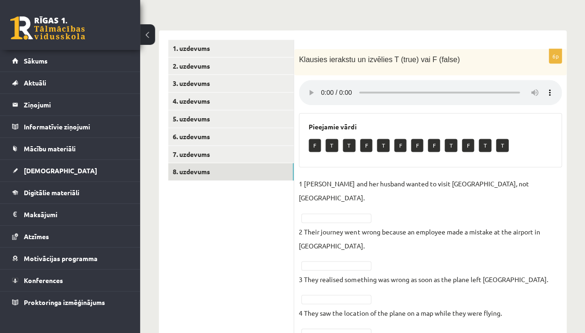
click at [322, 84] on audio at bounding box center [430, 92] width 263 height 25
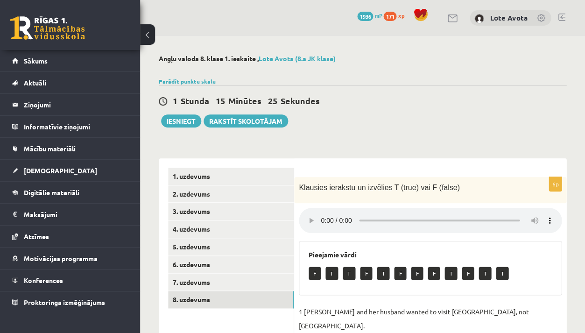
scroll to position [0, 0]
click at [190, 121] on button "Iesniegt" at bounding box center [181, 120] width 40 height 13
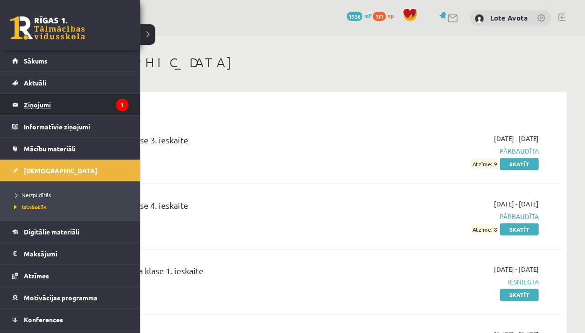
click at [47, 109] on legend "Ziņojumi 1" at bounding box center [76, 104] width 105 height 21
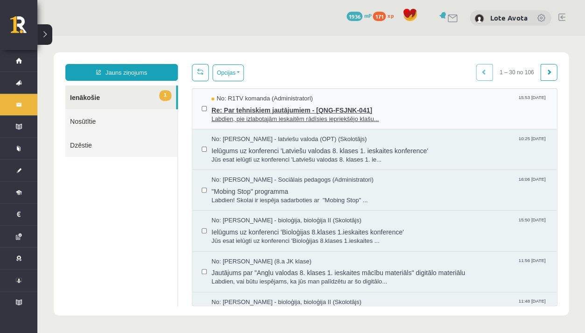
click at [242, 115] on span "Labdien, pie izlabotajām ieskaitēm rādīsies iepriekšējo klašu..." at bounding box center [379, 119] width 336 height 9
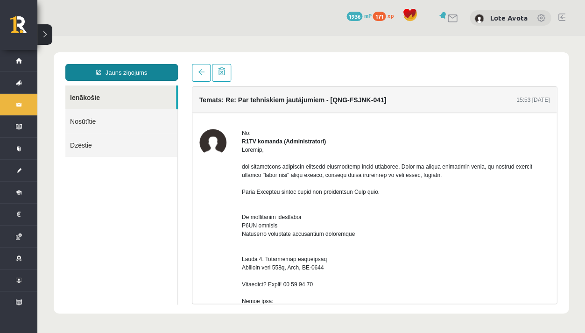
click at [134, 70] on link "Jauns ziņojums" at bounding box center [121, 72] width 112 height 17
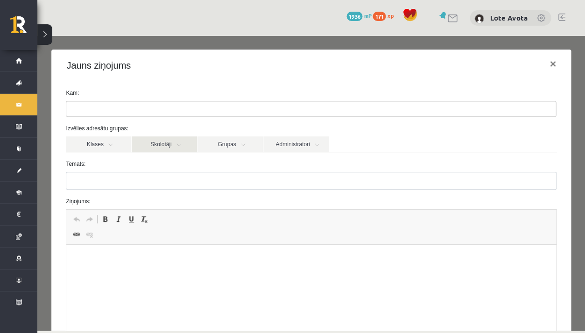
click at [168, 146] on link "Skolotāji" at bounding box center [164, 144] width 65 height 16
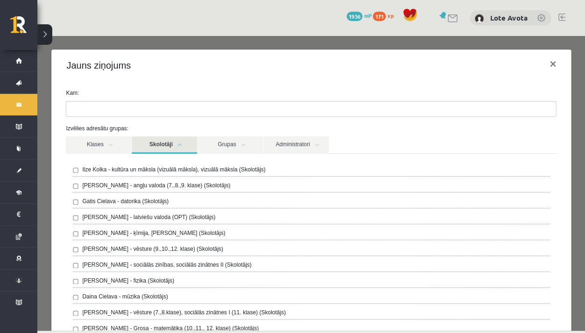
click at [126, 185] on label "[PERSON_NAME] - angļu valoda (7.,8.,9. klase) (Skolotājs)" at bounding box center [156, 185] width 148 height 8
click at [106, 183] on label "[PERSON_NAME] - angļu valoda (7.,8.,9. klase) (Skolotājs)" at bounding box center [156, 185] width 148 height 8
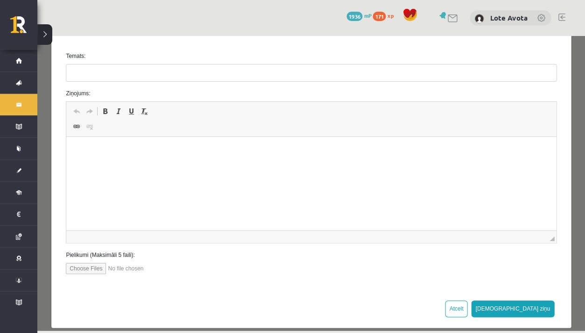
scroll to position [463, 0]
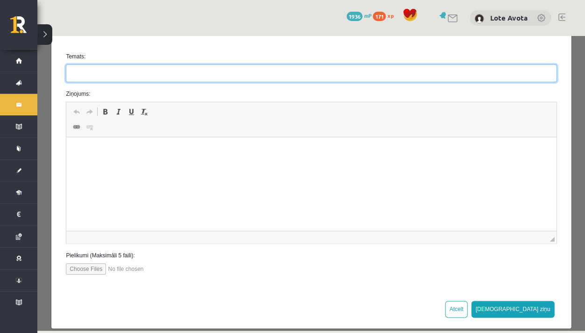
click at [97, 68] on input "Temats:" at bounding box center [311, 73] width 490 height 18
type input "**********"
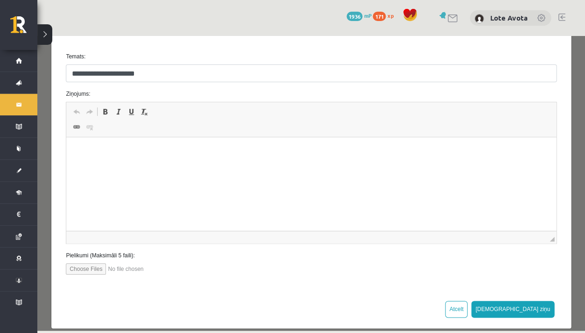
click at [141, 166] on html at bounding box center [310, 151] width 489 height 28
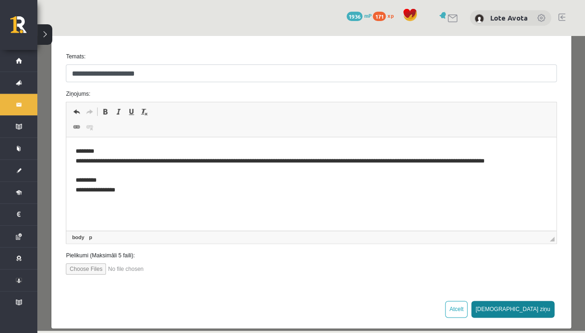
click at [536, 306] on button "[DEMOGRAPHIC_DATA] ziņu" at bounding box center [512, 309] width 83 height 17
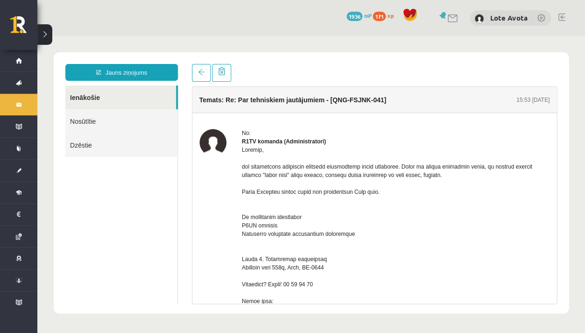
scroll to position [0, 0]
